Goal: Task Accomplishment & Management: Manage account settings

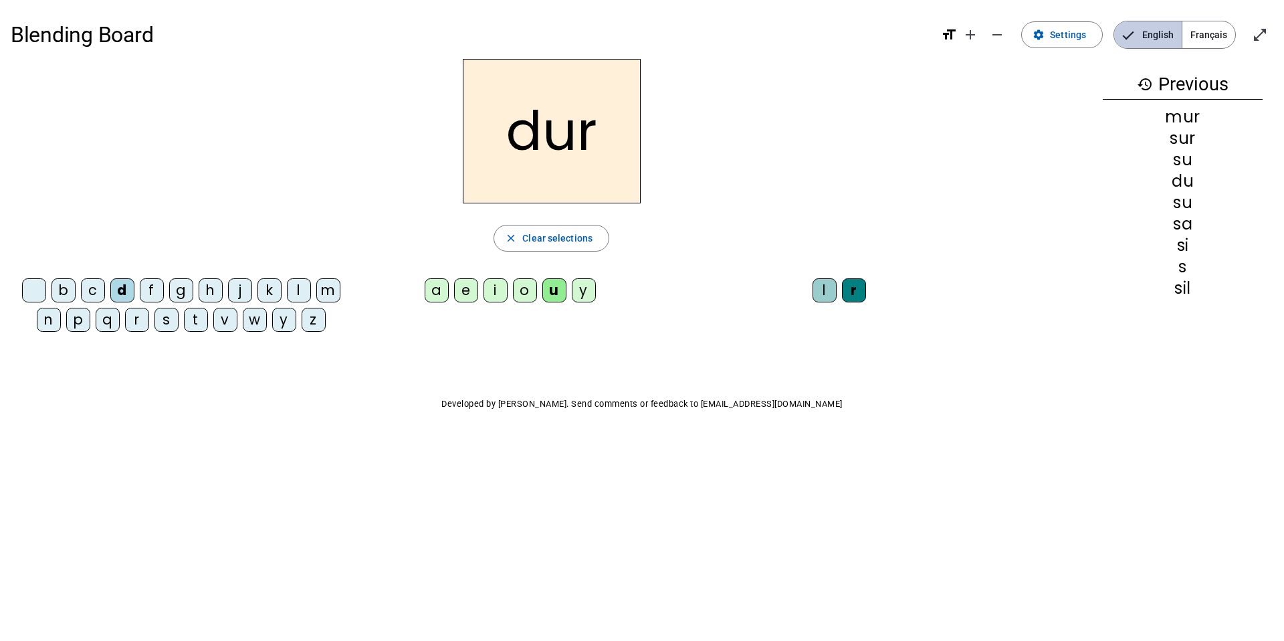
click at [1153, 29] on span "English" at bounding box center [1148, 34] width 68 height 27
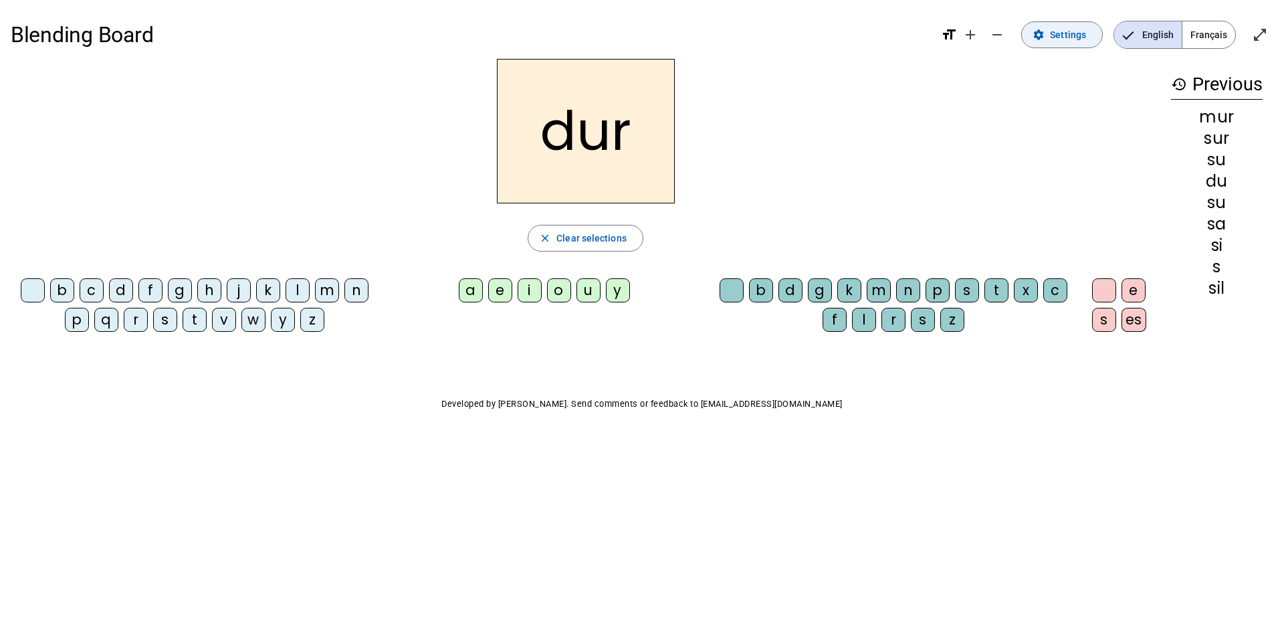
click at [1062, 42] on span "Settings" at bounding box center [1068, 35] width 36 height 16
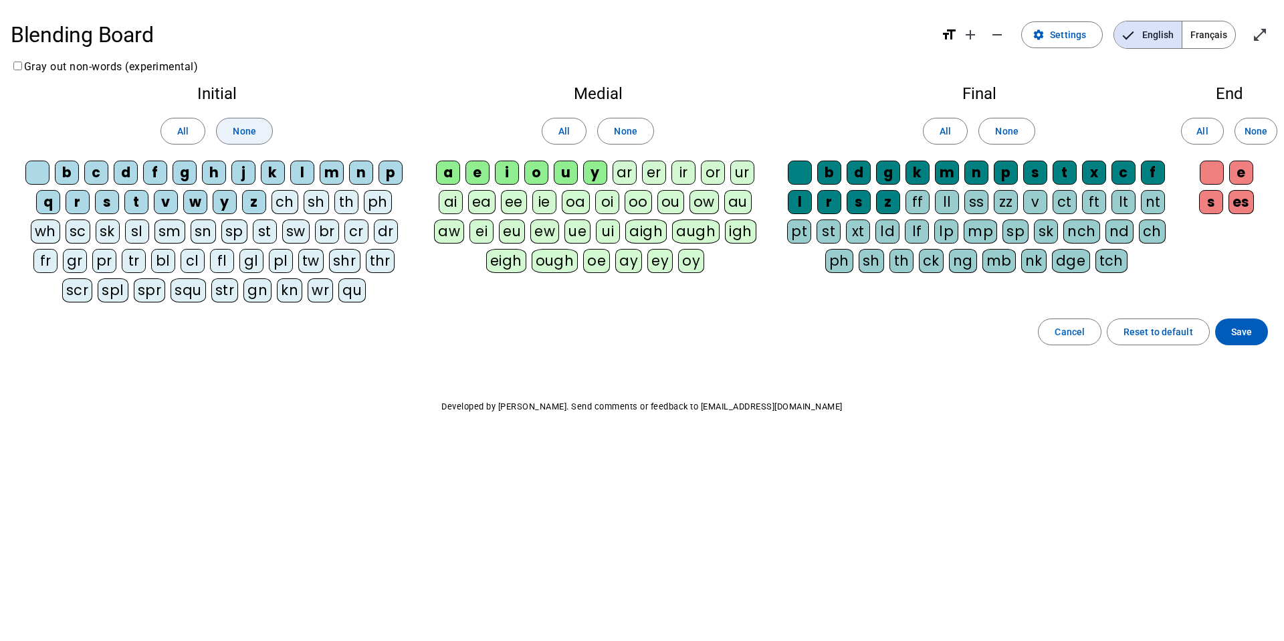
click at [246, 132] on span "None" at bounding box center [244, 131] width 23 height 16
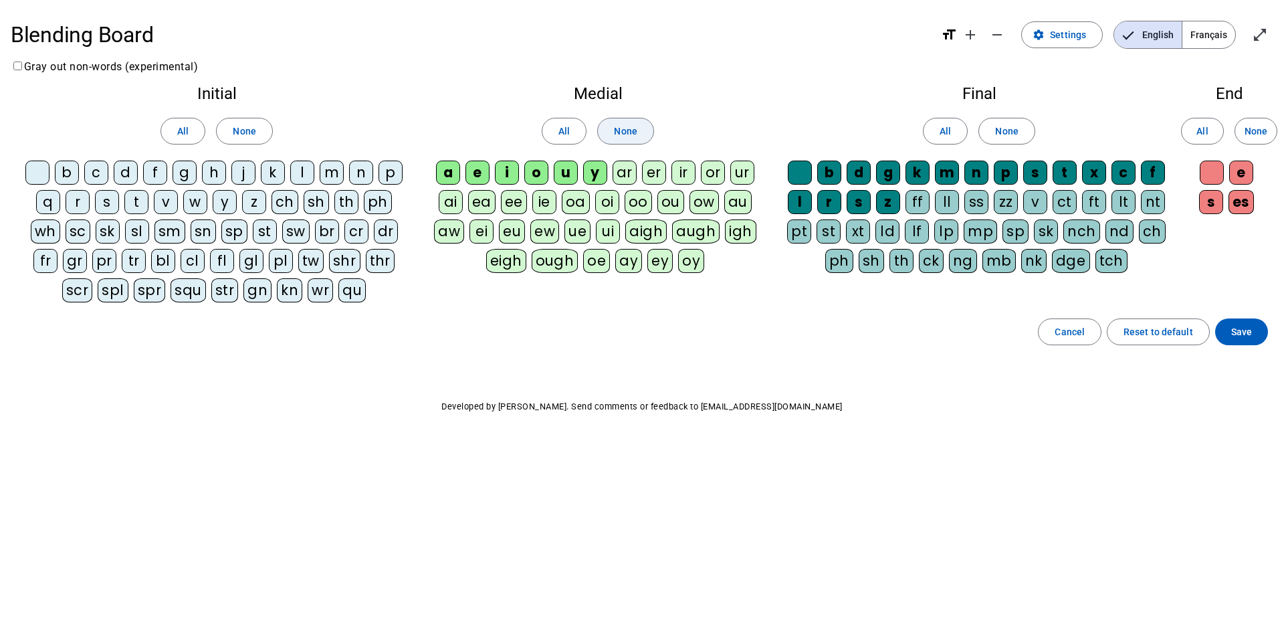
click at [625, 130] on span "None" at bounding box center [625, 131] width 23 height 16
click at [1017, 125] on span "None" at bounding box center [1006, 131] width 23 height 16
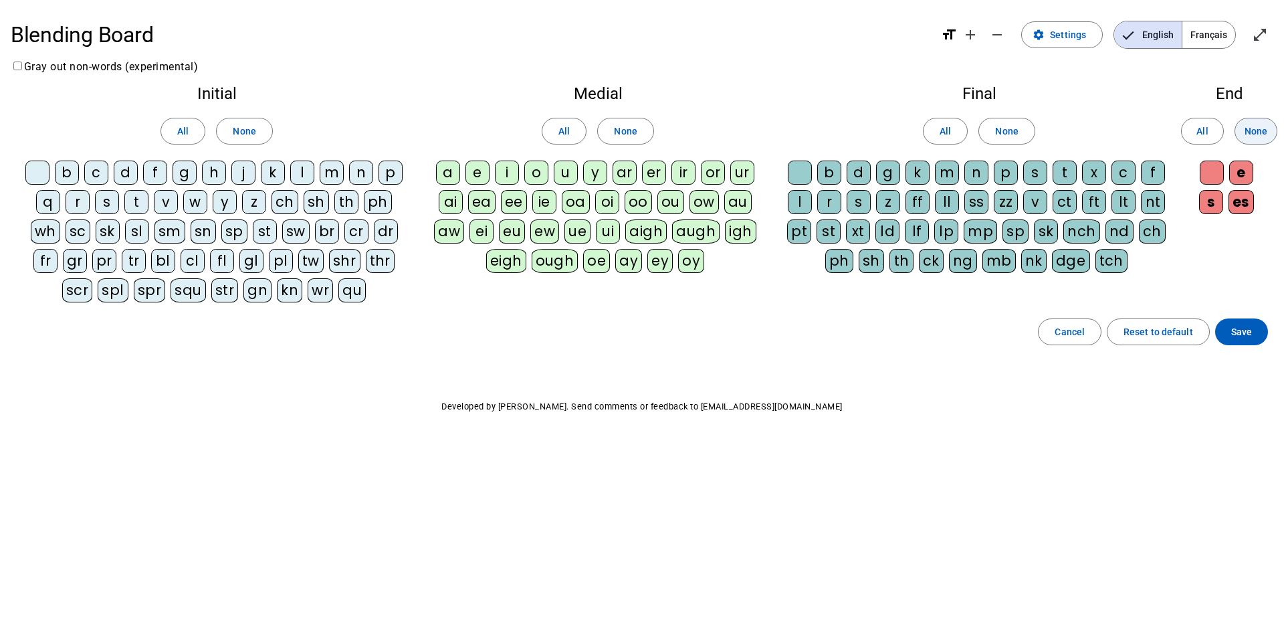
click at [1252, 135] on span "None" at bounding box center [1256, 131] width 23 height 16
click at [96, 171] on div "c" at bounding box center [96, 173] width 24 height 24
click at [336, 174] on div "m" at bounding box center [332, 173] width 24 height 24
click at [362, 174] on div "n" at bounding box center [361, 173] width 24 height 24
click at [109, 202] on div "s" at bounding box center [107, 202] width 24 height 24
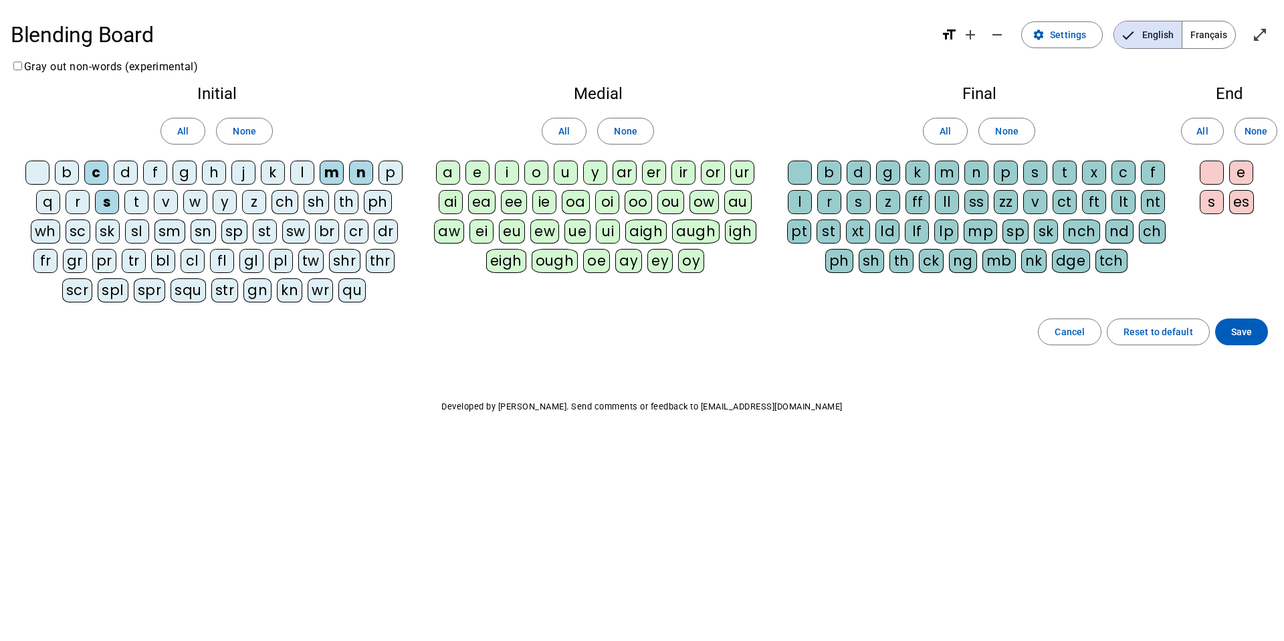
click at [143, 204] on div "t" at bounding box center [136, 202] width 24 height 24
click at [452, 167] on div "a" at bounding box center [448, 173] width 24 height 24
click at [868, 170] on div "d" at bounding box center [859, 173] width 24 height 24
click at [1013, 175] on div "p" at bounding box center [1006, 173] width 24 height 24
click at [1072, 176] on div "t" at bounding box center [1065, 173] width 24 height 24
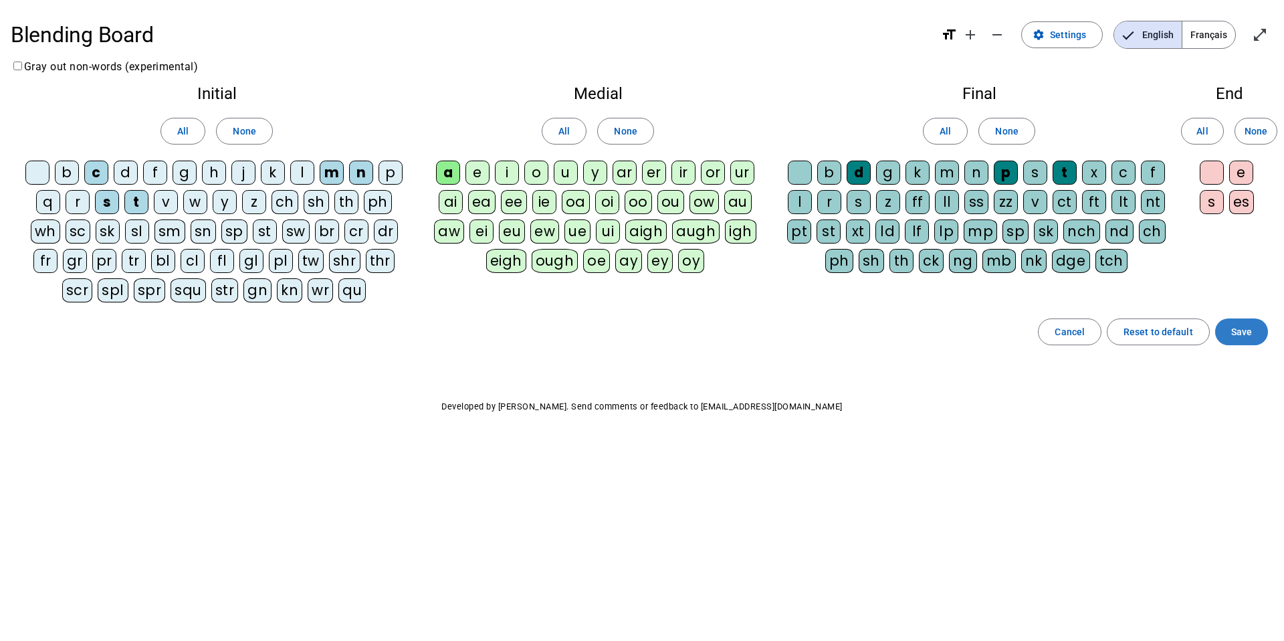
click at [1235, 331] on span "Save" at bounding box center [1241, 332] width 21 height 16
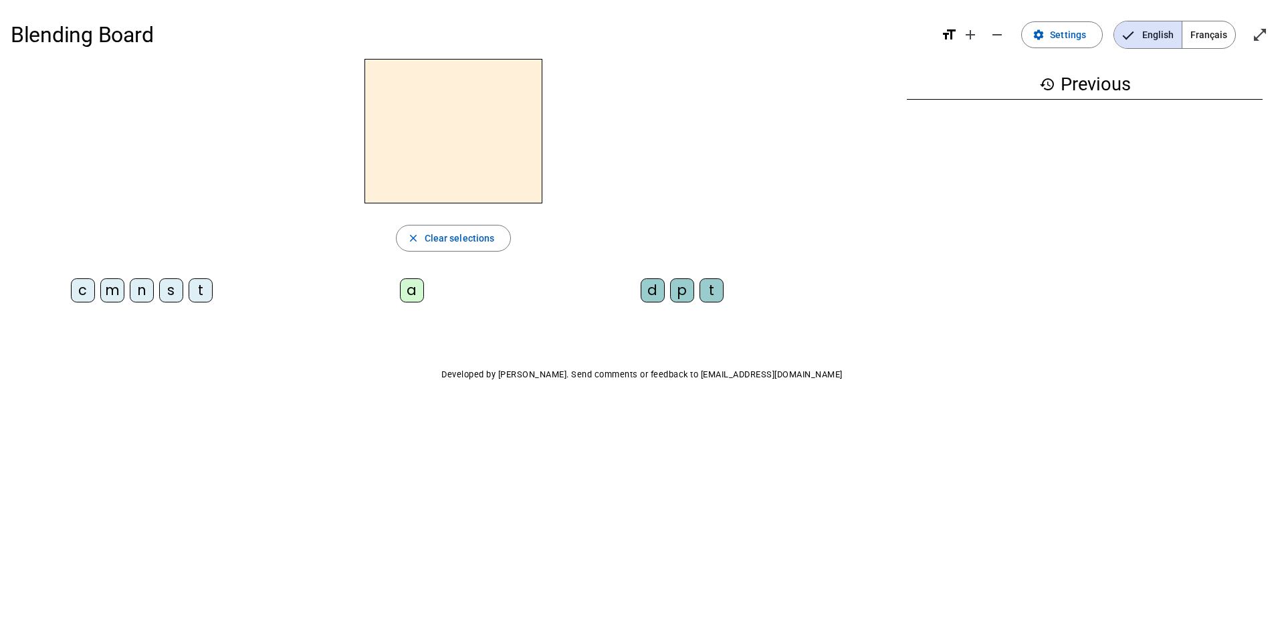
click at [412, 284] on div "a" at bounding box center [412, 290] width 24 height 24
click at [712, 290] on div "t" at bounding box center [712, 290] width 24 height 24
click at [172, 291] on div "s" at bounding box center [171, 290] width 24 height 24
click at [652, 290] on div "d" at bounding box center [653, 290] width 24 height 24
click at [110, 292] on div "m" at bounding box center [112, 290] width 24 height 24
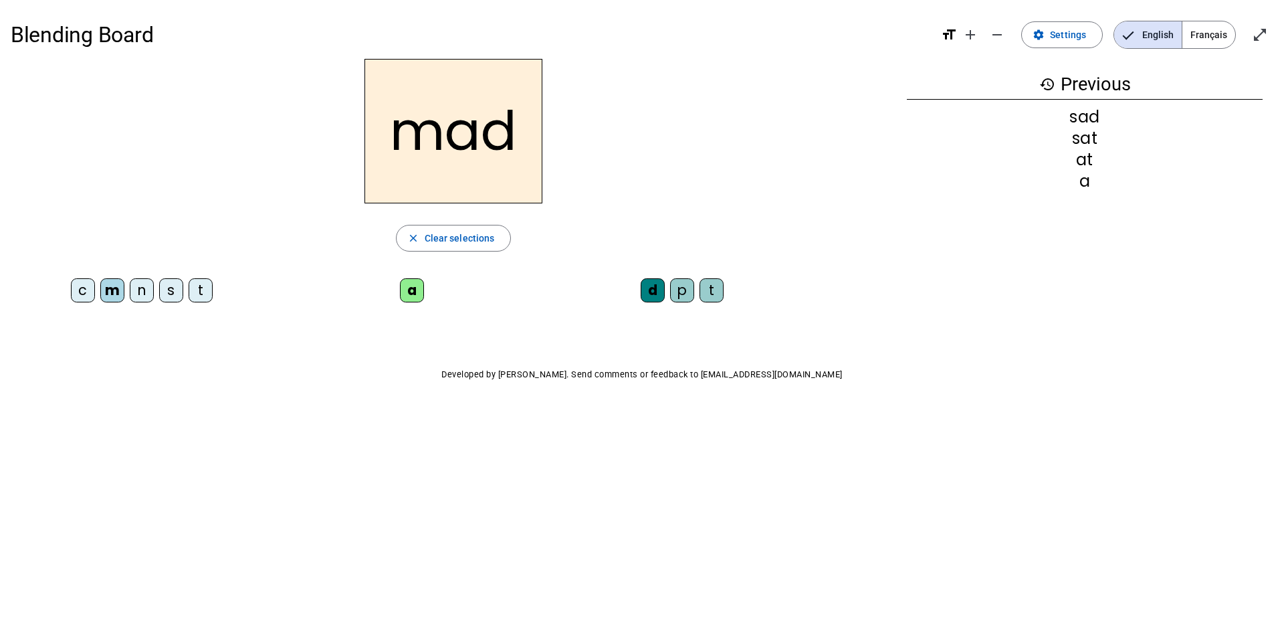
click at [718, 291] on div "t" at bounding box center [712, 290] width 24 height 24
click at [78, 291] on div "c" at bounding box center [83, 290] width 24 height 24
click at [689, 290] on div "p" at bounding box center [682, 290] width 24 height 24
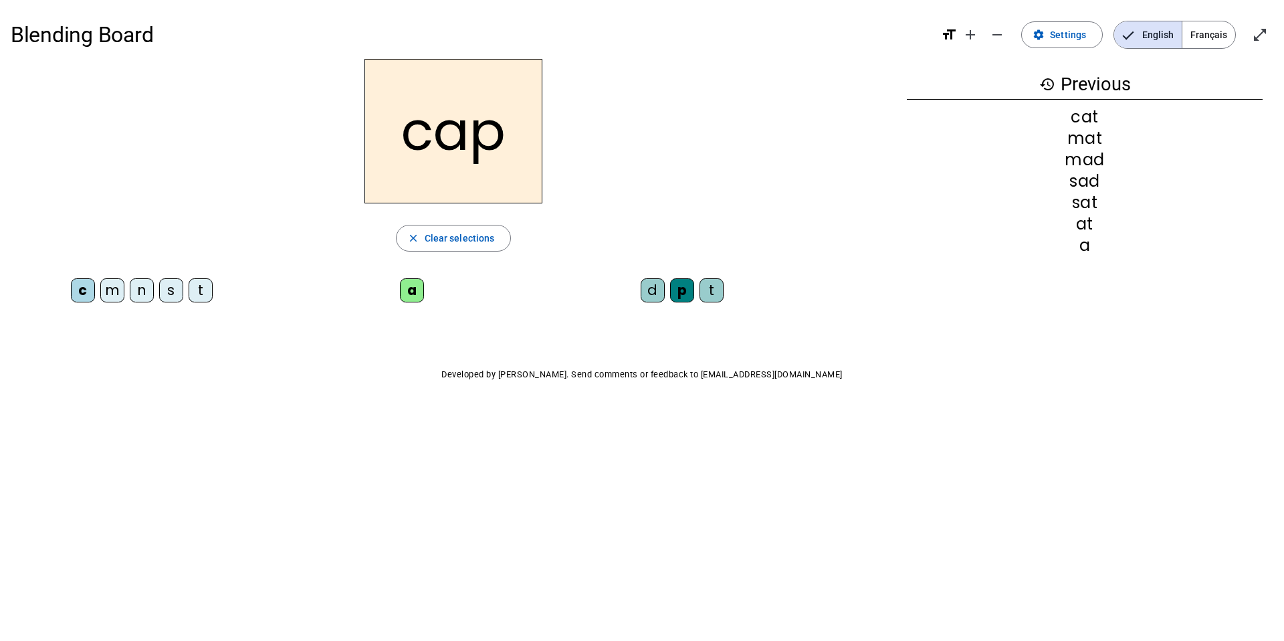
click at [118, 289] on div "m" at bounding box center [112, 290] width 24 height 24
click at [175, 286] on div "s" at bounding box center [171, 290] width 24 height 24
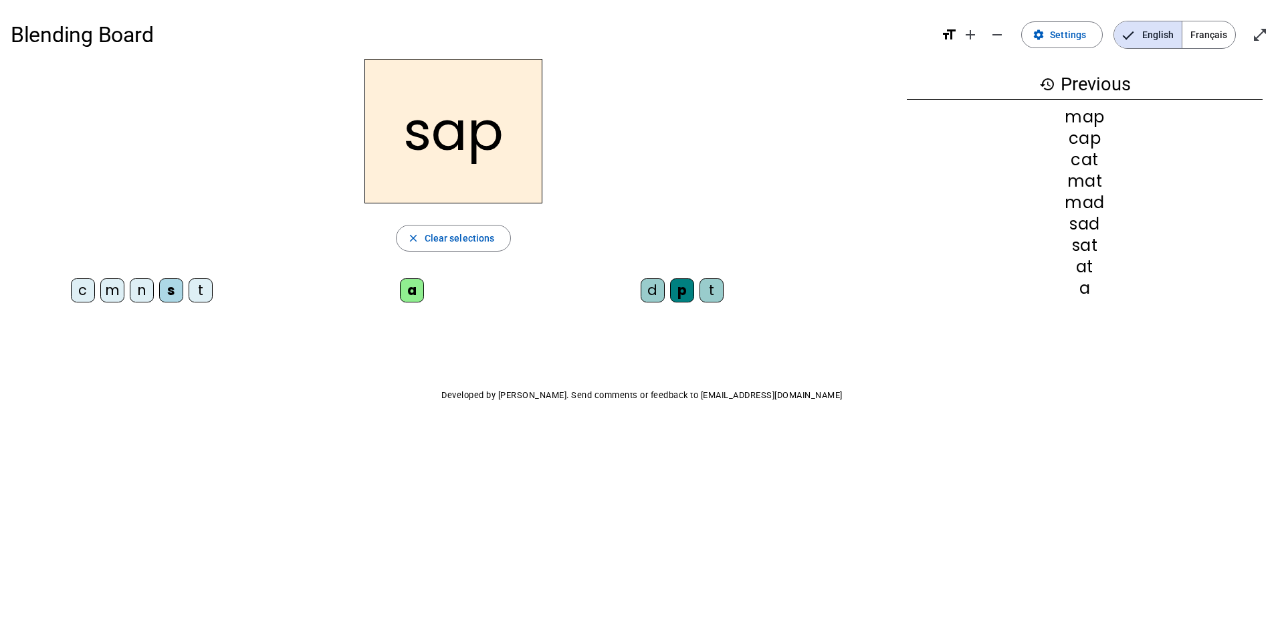
click at [140, 288] on div "n" at bounding box center [142, 290] width 24 height 24
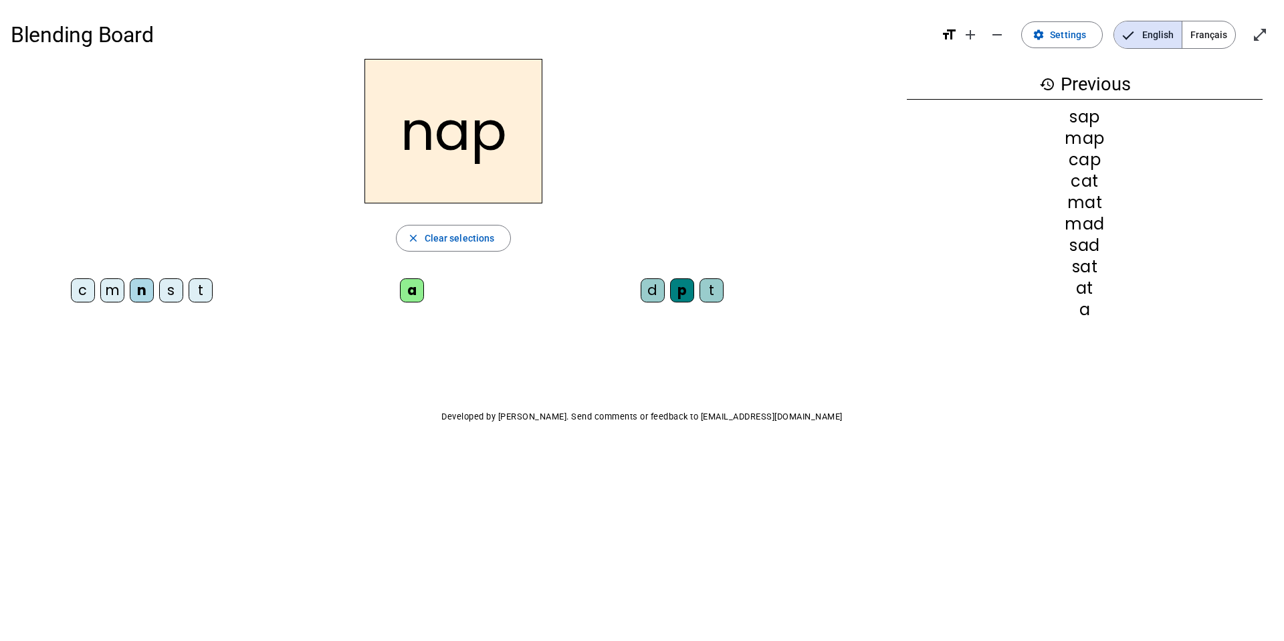
click at [201, 284] on div "t" at bounding box center [201, 290] width 24 height 24
click at [654, 292] on div "d" at bounding box center [653, 290] width 24 height 24
